Goal: Task Accomplishment & Management: Manage account settings

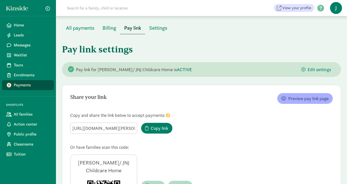
scroll to position [48, 0]
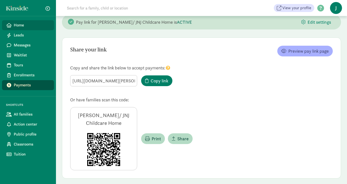
click at [30, 28] on span "Home" at bounding box center [32, 25] width 36 height 6
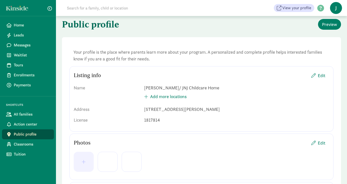
scroll to position [19, 0]
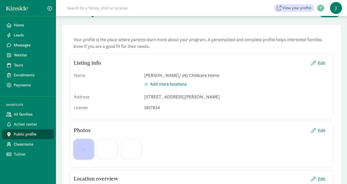
click at [81, 152] on button "button" at bounding box center [84, 150] width 20 height 20
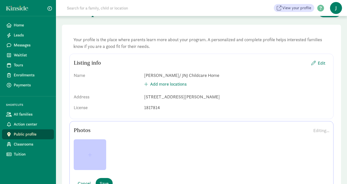
scroll to position [53, 0]
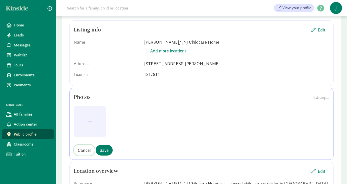
click at [89, 151] on span "Cancel" at bounding box center [84, 150] width 13 height 7
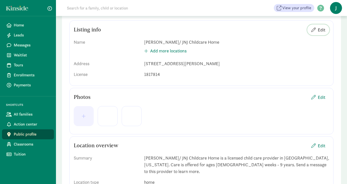
click at [321, 31] on span "Edit" at bounding box center [322, 30] width 8 height 7
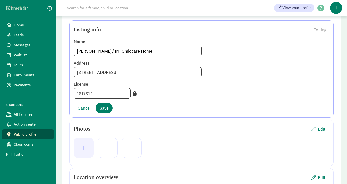
type input "1506 Palcio Real Dr, Houston, TX 77047"
click at [250, 54] on div "Justine Joseph/ JNJ Childcare Home" at bounding box center [202, 51] width 256 height 11
click at [102, 109] on span "Save" at bounding box center [104, 108] width 9 height 7
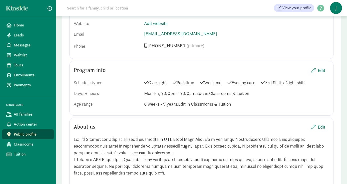
scroll to position [328, 0]
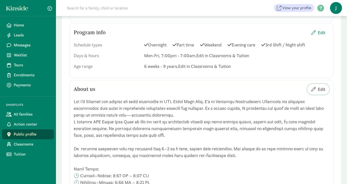
click at [321, 86] on span "Edit" at bounding box center [322, 89] width 8 height 7
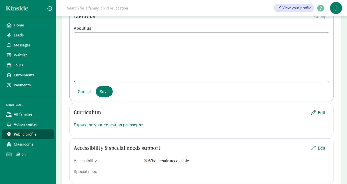
scroll to position [60, 0]
drag, startPoint x: 114, startPoint y: 35, endPoint x: 85, endPoint y: 33, distance: 28.3
click at [85, 33] on textarea at bounding box center [202, 57] width 256 height 50
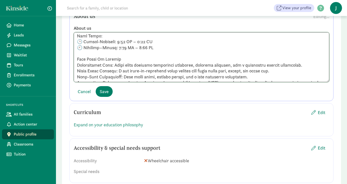
drag, startPoint x: 102, startPoint y: 42, endPoint x: 84, endPoint y: 39, distance: 17.5
click at [84, 39] on textarea at bounding box center [202, 57] width 256 height 50
click at [138, 41] on textarea at bounding box center [202, 57] width 256 height 50
click at [112, 41] on textarea at bounding box center [202, 57] width 256 height 50
click at [138, 39] on textarea at bounding box center [202, 57] width 256 height 50
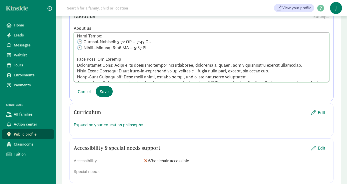
click at [112, 41] on textarea at bounding box center [202, 57] width 256 height 50
type textarea "Hi! I’m Justine the founder and lead caregiver at JNJ Child Care Home. I’m a Li…"
click at [105, 88] on span "Save" at bounding box center [104, 91] width 9 height 7
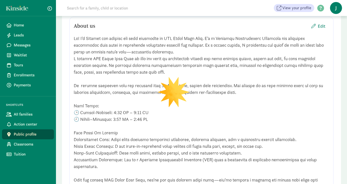
scroll to position [306, 0]
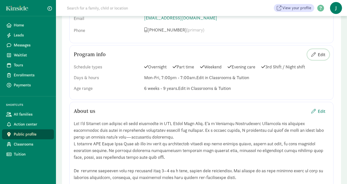
click at [320, 51] on span "Edit" at bounding box center [322, 54] width 8 height 7
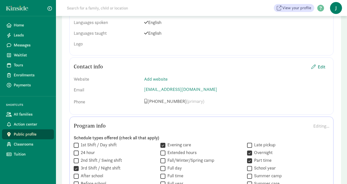
scroll to position [235, 0]
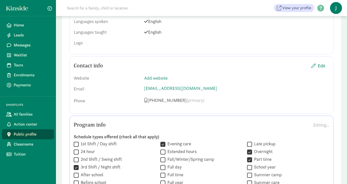
click at [322, 122] on div "Editing..." at bounding box center [322, 125] width 16 height 7
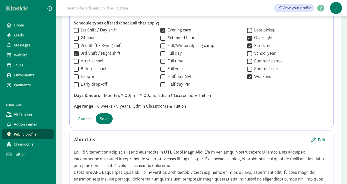
scroll to position [391, 0]
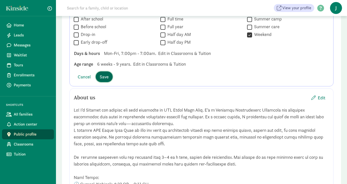
click at [102, 74] on span "Save" at bounding box center [104, 77] width 9 height 7
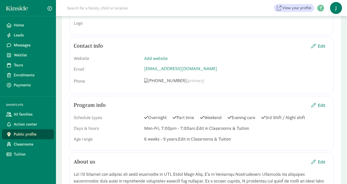
scroll to position [262, 0]
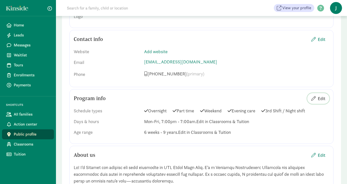
click at [321, 95] on span "Edit" at bounding box center [322, 98] width 8 height 7
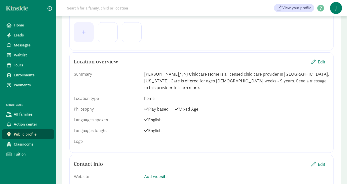
scroll to position [0, 0]
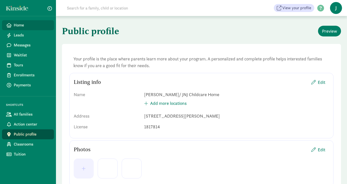
click at [24, 23] on span "Home" at bounding box center [32, 25] width 36 height 6
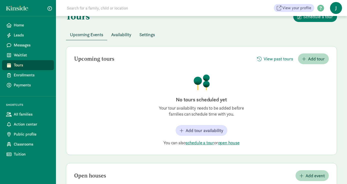
scroll to position [25, 0]
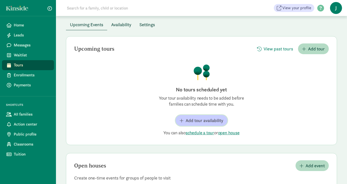
click at [193, 122] on span "Add tour availability" at bounding box center [205, 120] width 38 height 7
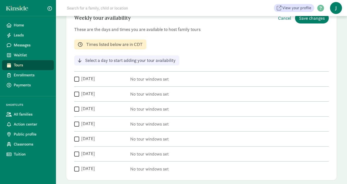
scroll to position [73, 0]
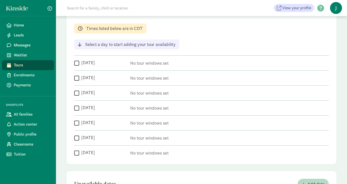
click at [77, 122] on input "Friday" at bounding box center [76, 123] width 5 height 7
checkbox input "true"
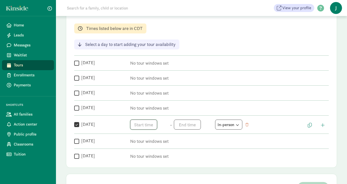
click at [146, 125] on span "h 12 1 2 3 4 5 6 7 8 9 10 11 mm 00 05 10 15 20 25 30 35 40 45 50 55 a am pm" at bounding box center [149, 125] width 38 height 10
click at [132, 146] on li "5" at bounding box center [137, 145] width 15 height 10
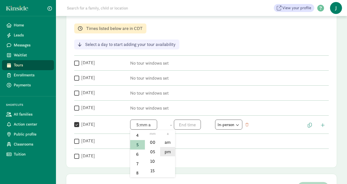
click at [167, 154] on li "pm" at bounding box center [167, 152] width 15 height 10
click at [150, 142] on li "00" at bounding box center [152, 143] width 15 height 10
type input "5:00 pm"
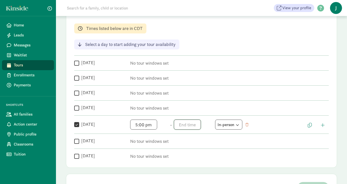
click at [183, 125] on span "h 12 1 2 3 4 5 6 7 8 9 10 11 mm 00 05 10 15 20 25 30 35 40 45 50 55 a am pm" at bounding box center [193, 125] width 38 height 10
click at [180, 162] on li "8" at bounding box center [181, 161] width 15 height 10
click at [191, 143] on li "00" at bounding box center [196, 143] width 15 height 10
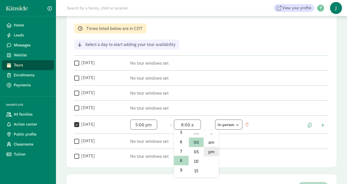
click at [211, 152] on li "pm" at bounding box center [211, 152] width 15 height 10
type input "8:00 pm"
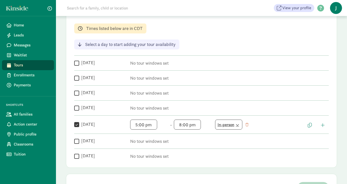
click at [235, 127] on div "In-person" at bounding box center [229, 124] width 22 height 7
click at [231, 146] on div "Virtual" at bounding box center [227, 145] width 19 height 7
click at [239, 127] on div "Virtual" at bounding box center [229, 124] width 22 height 7
click at [232, 142] on div "In-person" at bounding box center [227, 145] width 19 height 7
click at [82, 142] on label "Saturday" at bounding box center [87, 141] width 16 height 6
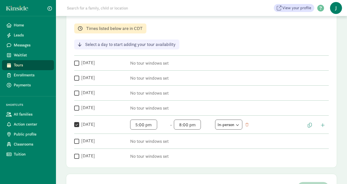
click at [79, 142] on input "Saturday" at bounding box center [76, 141] width 5 height 7
checkbox input "true"
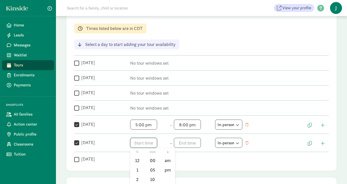
click at [153, 145] on span "h 12 1 2 3 4 5 6 7 8 9 10 11 mm 00 05 10 15 20 25 30 35 40 45 50 55 a am pm" at bounding box center [149, 143] width 38 height 10
click at [137, 168] on li "9" at bounding box center [137, 173] width 15 height 10
click at [151, 162] on li "00" at bounding box center [152, 161] width 15 height 10
click at [168, 162] on li "am" at bounding box center [167, 161] width 15 height 10
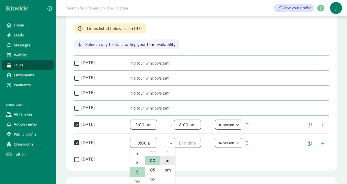
type input "9:00 am"
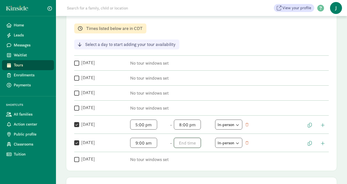
click at [183, 143] on span "h 12 1 2 3 4 5 6 7 8 9 10 11 mm 00 05 10 15 20 25 30 35 40 45 50 55 a am pm" at bounding box center [193, 143] width 38 height 10
click at [178, 167] on li "1" at bounding box center [181, 171] width 15 height 10
click at [194, 163] on li "00" at bounding box center [196, 161] width 15 height 10
click at [208, 171] on li "pm" at bounding box center [211, 171] width 15 height 10
type input "1:00 pm"
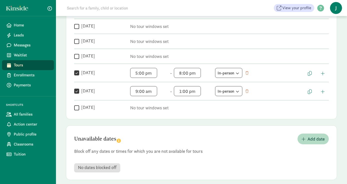
scroll to position [130, 0]
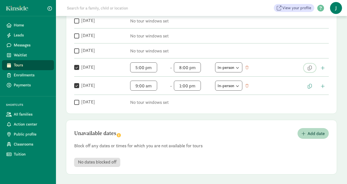
click at [309, 68] on span "button" at bounding box center [310, 68] width 4 height 5
click at [309, 69] on span "button" at bounding box center [310, 68] width 4 height 5
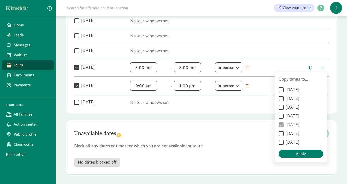
click at [247, 105] on p "No tour windows set" at bounding box center [229, 103] width 199 height 6
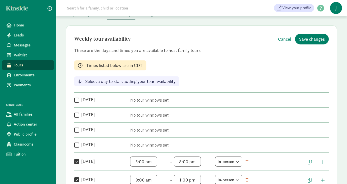
scroll to position [0, 0]
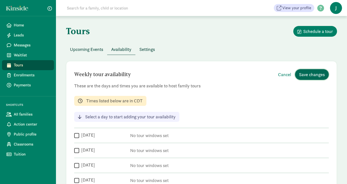
click at [301, 73] on span "Save changes" at bounding box center [312, 74] width 26 height 7
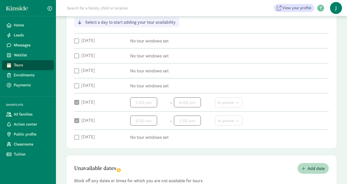
scroll to position [96, 0]
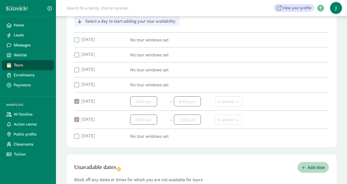
click at [73, 39] on div "Weekly tour availability Edit availability These are the days and times you are…" at bounding box center [201, 56] width 271 height 183
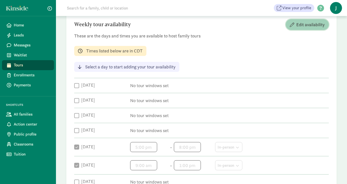
click at [305, 25] on span "Edit availability" at bounding box center [311, 24] width 29 height 7
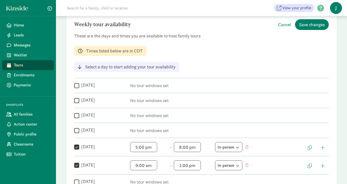
click at [86, 84] on label "Monday" at bounding box center [87, 85] width 16 height 6
click at [79, 84] on input "Monday" at bounding box center [76, 85] width 5 height 7
checkbox input "true"
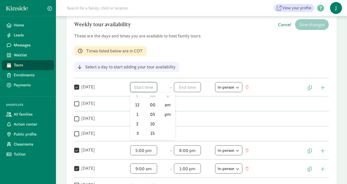
click at [150, 85] on span "h 12 1 2 3 4 5 6 7 8 9 10 11 mm 00 05 10 15 20 25 30 35 40 45 50 55 a am pm" at bounding box center [149, 87] width 38 height 10
click at [136, 126] on li "5" at bounding box center [137, 128] width 15 height 10
drag, startPoint x: 152, startPoint y: 133, endPoint x: 155, endPoint y: 128, distance: 6.2
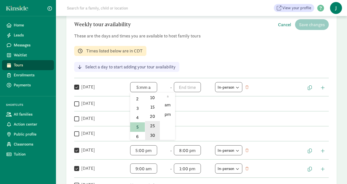
click at [152, 133] on li "30" at bounding box center [152, 136] width 15 height 10
click at [166, 114] on li "pm" at bounding box center [167, 115] width 15 height 10
type input "5:30 pm"
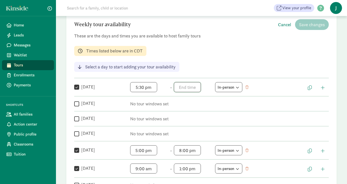
click at [180, 89] on span "h 12 1 2 3 4 5 6 7 8 9 10 11 mm 00 05 10 15 20 25 30 35 40 45 50 55 a am pm" at bounding box center [193, 87] width 38 height 10
click at [181, 121] on li "8" at bounding box center [181, 124] width 15 height 10
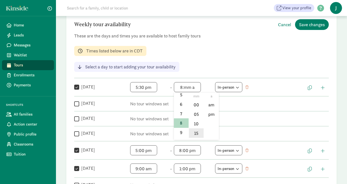
scroll to position [34, 0]
click at [194, 129] on li "30" at bounding box center [196, 128] width 15 height 10
click at [211, 117] on li "pm" at bounding box center [211, 115] width 15 height 10
type input "8:30 pm"
click at [227, 90] on div "In-person" at bounding box center [229, 87] width 22 height 7
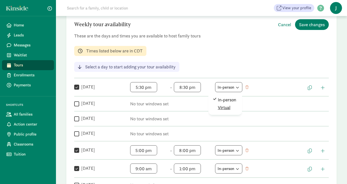
click at [225, 110] on div "Virtual" at bounding box center [227, 107] width 19 height 7
click at [312, 26] on span "Save changes" at bounding box center [312, 24] width 26 height 7
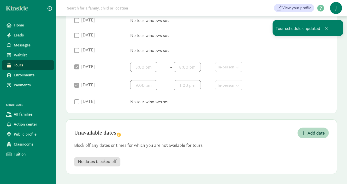
scroll to position [43, 0]
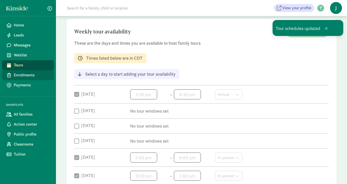
click at [32, 76] on span "Enrollments" at bounding box center [32, 75] width 36 height 6
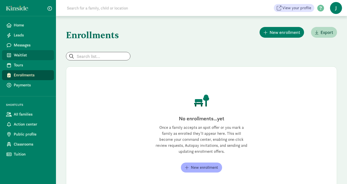
click at [21, 56] on span "Waitlist" at bounding box center [32, 55] width 36 height 6
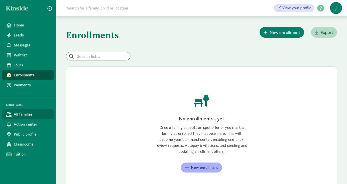
click at [20, 116] on span "All families" at bounding box center [32, 115] width 36 height 6
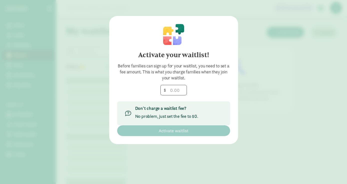
click at [269, 48] on div "Activate your waitlist! Before families can sign up for your waitlist, you need…" at bounding box center [173, 92] width 347 height 184
click at [311, 138] on div "Activate your waitlist! Before families can sign up for your waitlist, you need…" at bounding box center [173, 92] width 347 height 184
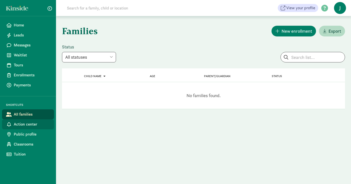
click at [18, 126] on span "Action center" at bounding box center [32, 125] width 36 height 6
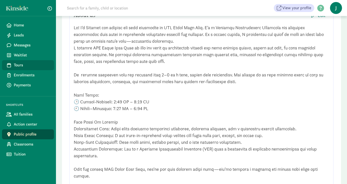
scroll to position [216, 0]
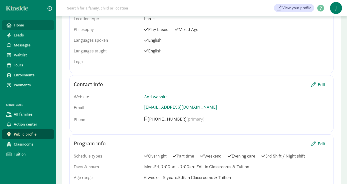
click at [19, 25] on span "Home" at bounding box center [32, 25] width 36 height 6
